Goal: Information Seeking & Learning: Learn about a topic

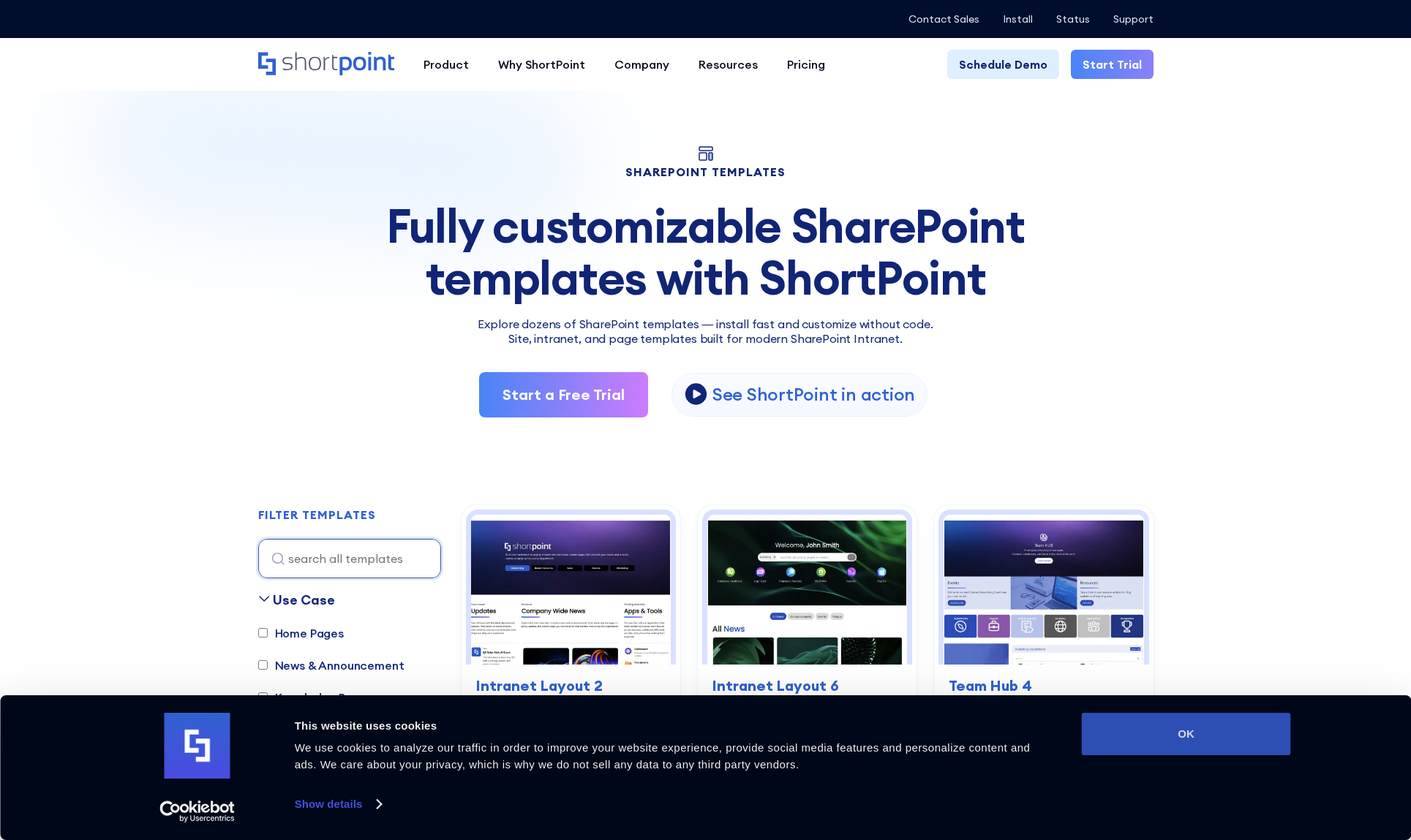
click at [1231, 729] on button "OK" at bounding box center [1186, 733] width 209 height 42
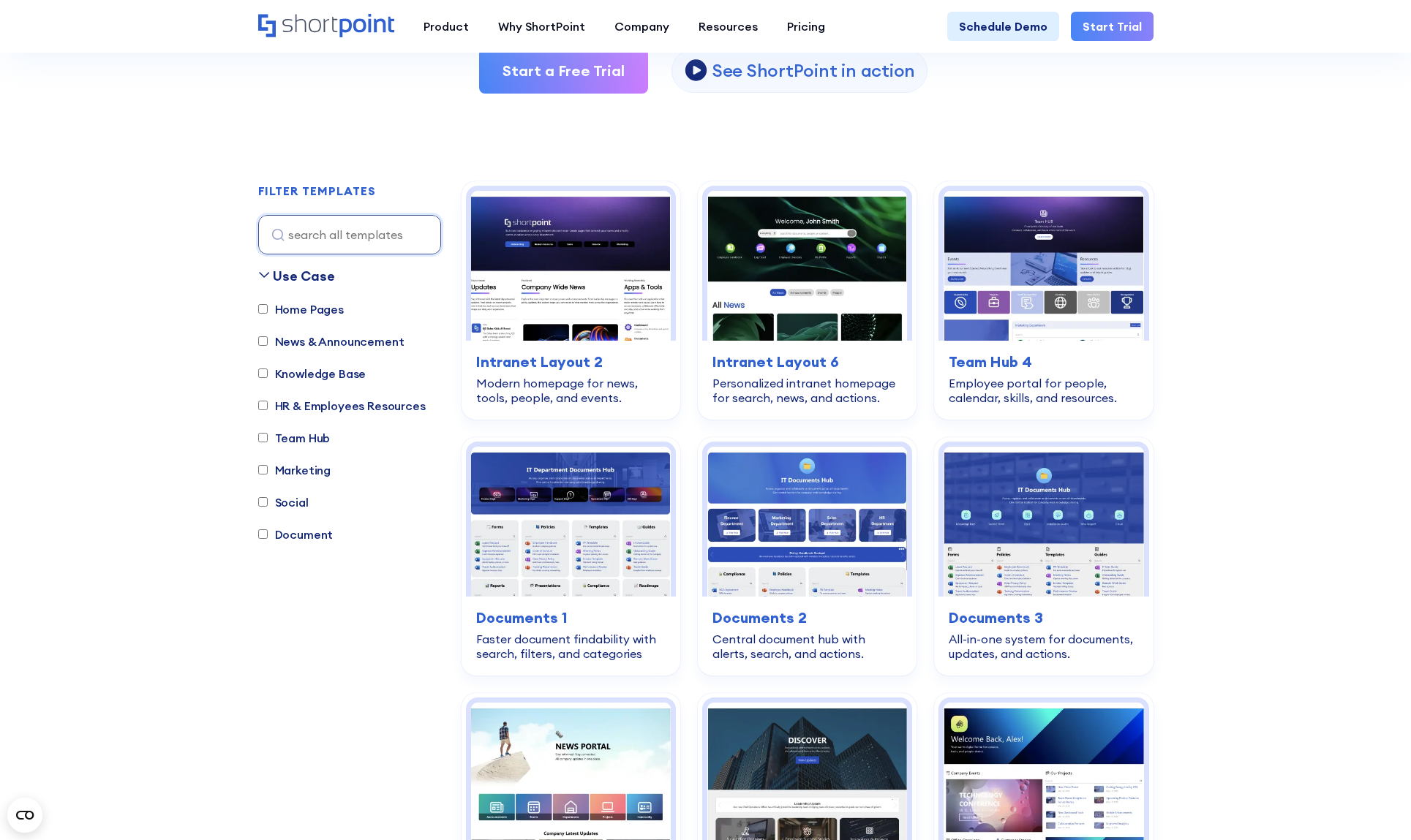
scroll to position [366, 0]
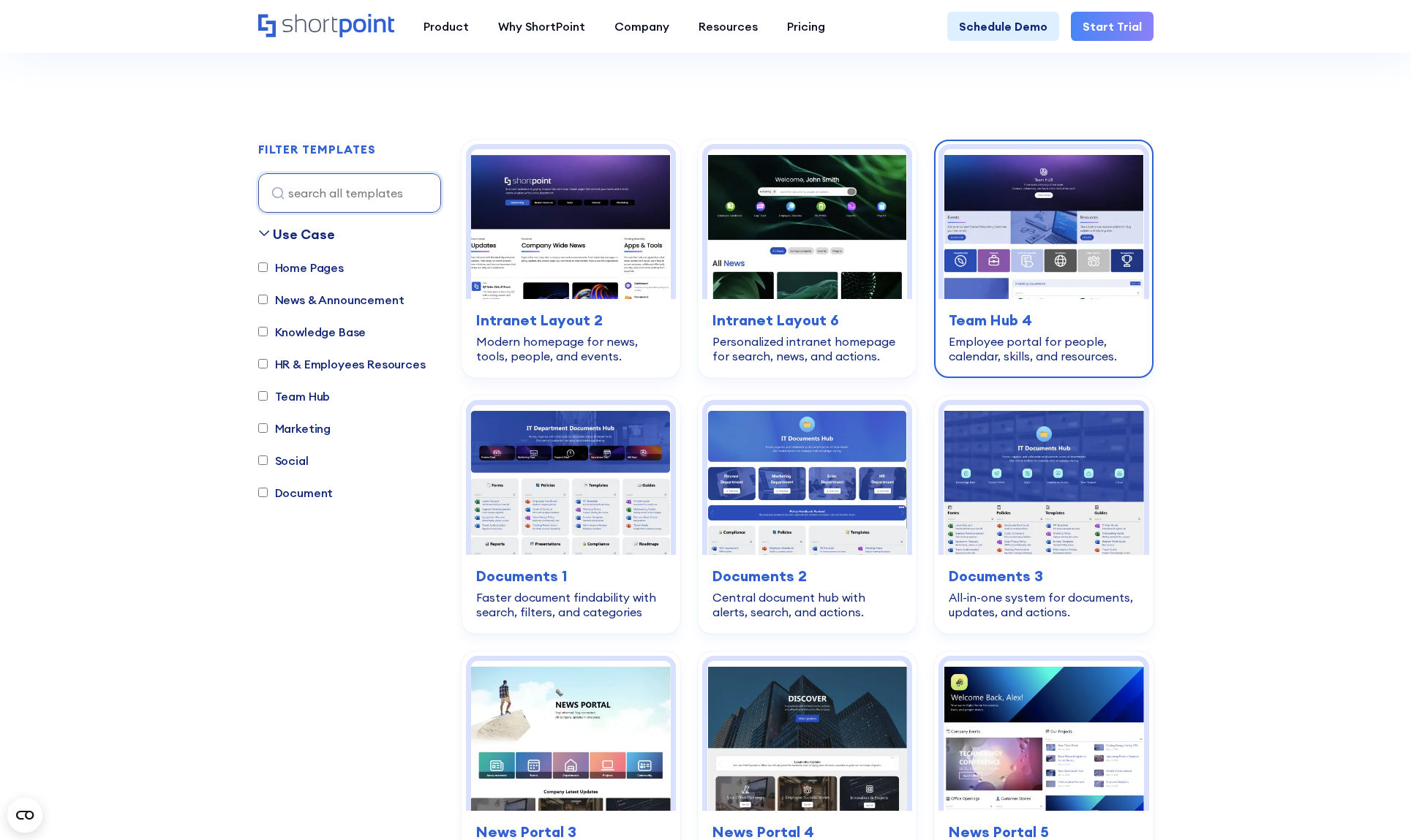
click at [1022, 198] on img at bounding box center [1043, 224] width 200 height 150
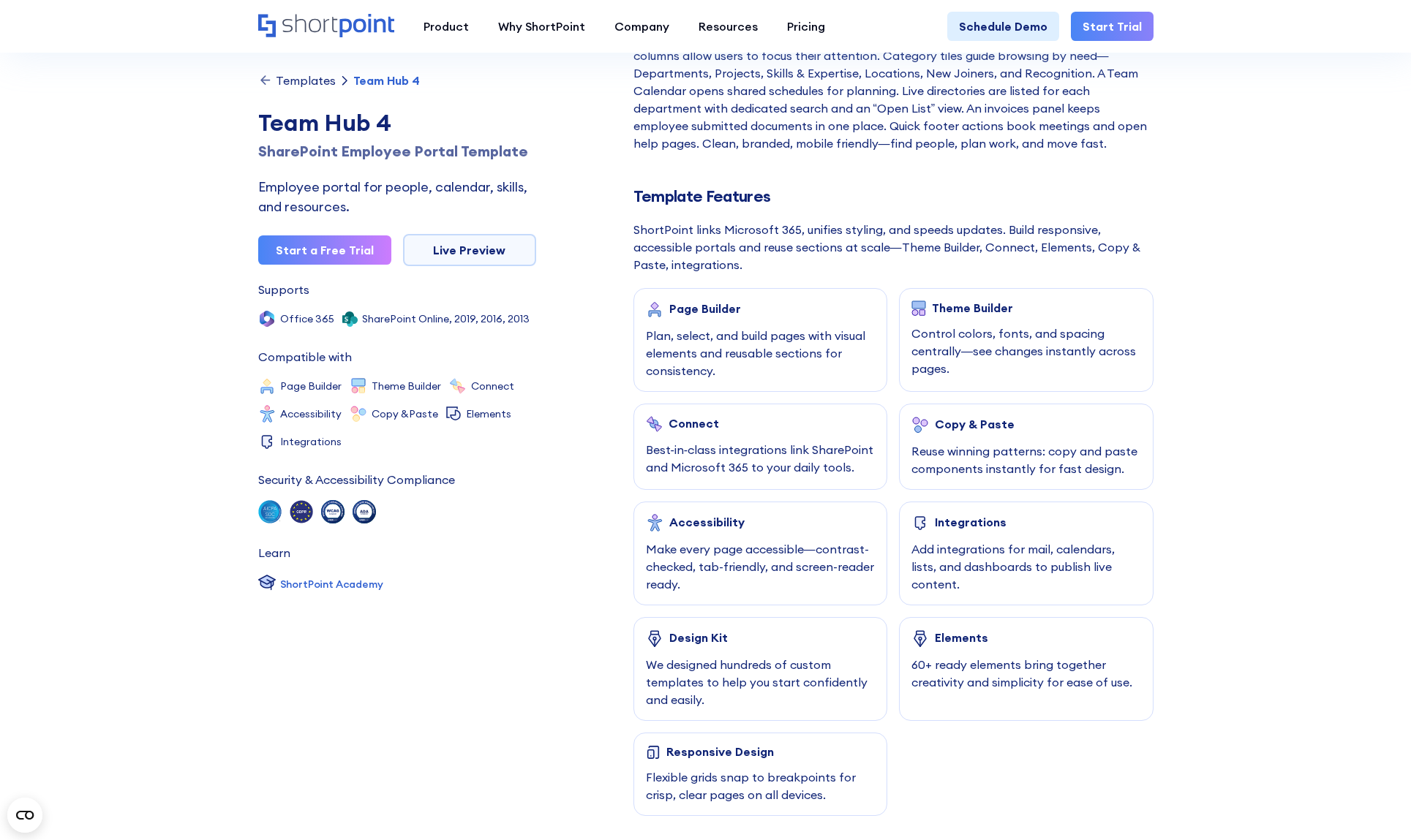
scroll to position [585, 0]
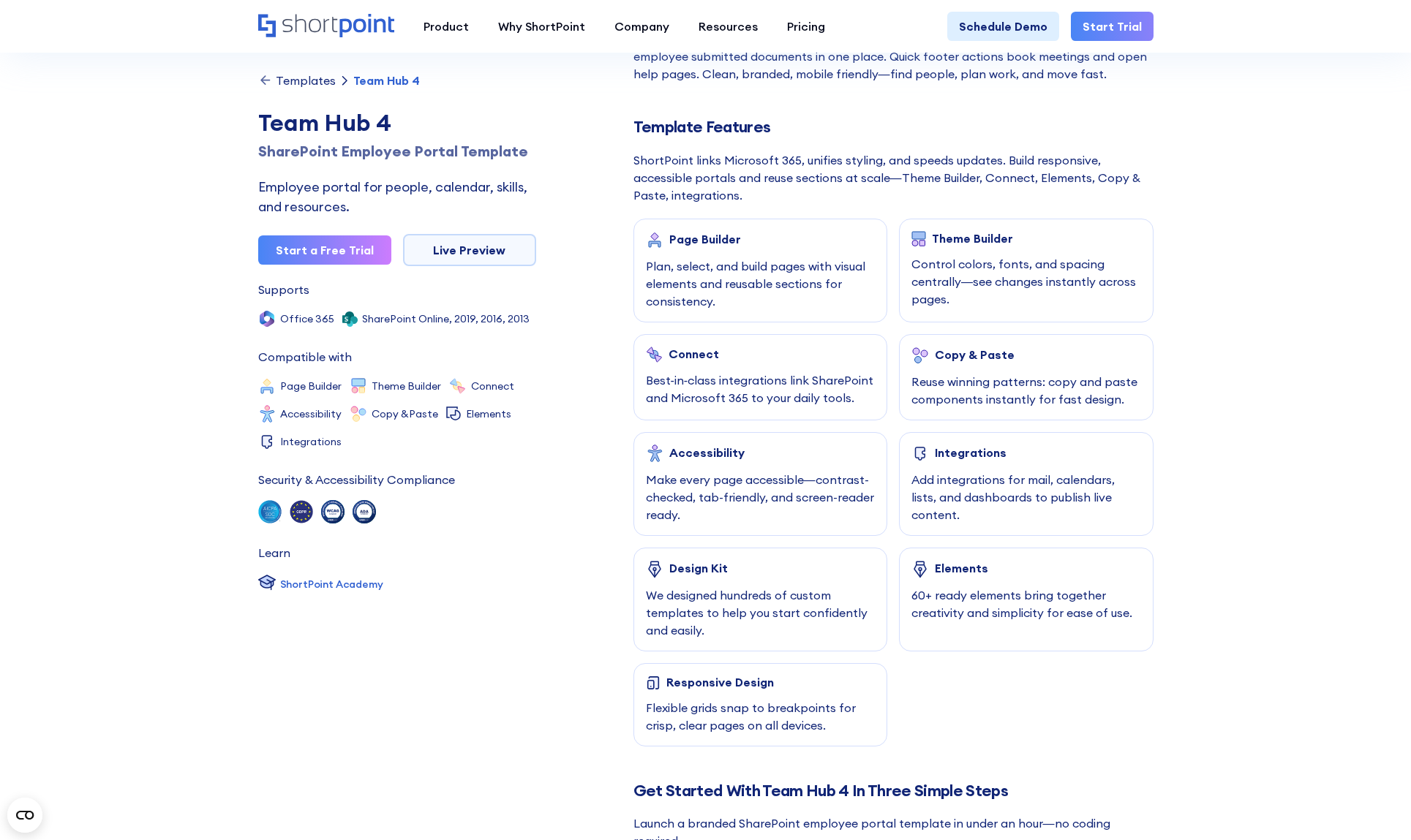
click at [726, 566] on div "Design Kit" at bounding box center [699, 568] width 59 height 14
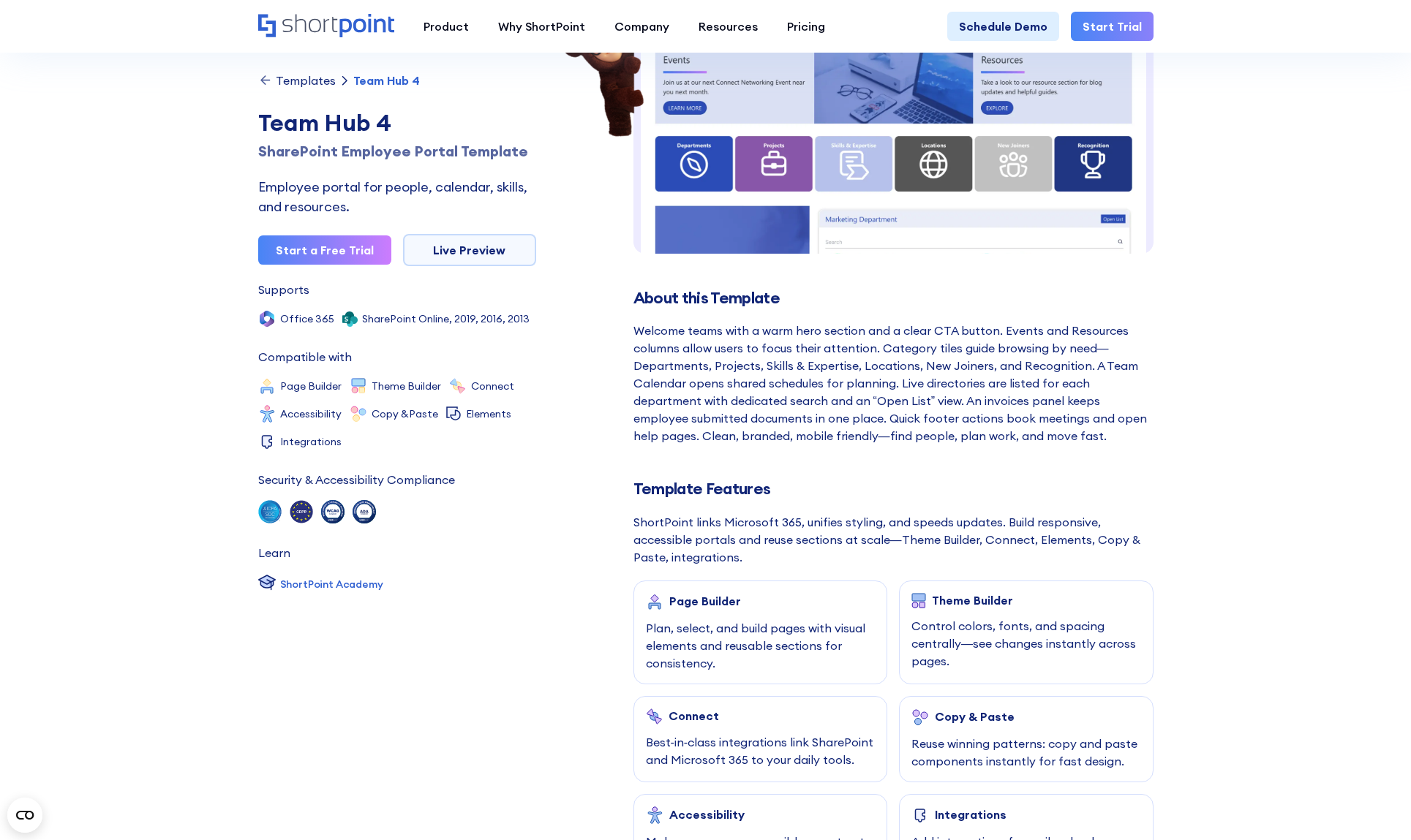
scroll to position [220, 0]
